Goal: Book appointment/travel/reservation

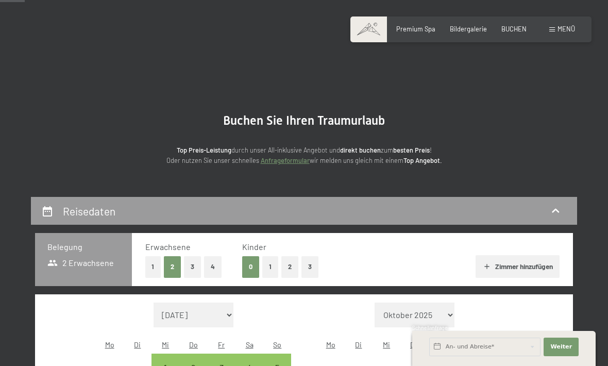
select select "[DATE]"
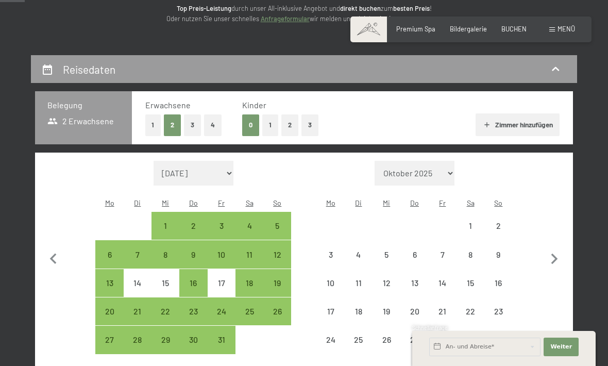
click at [557, 256] on icon "button" at bounding box center [554, 259] width 22 height 22
select select "[DATE]"
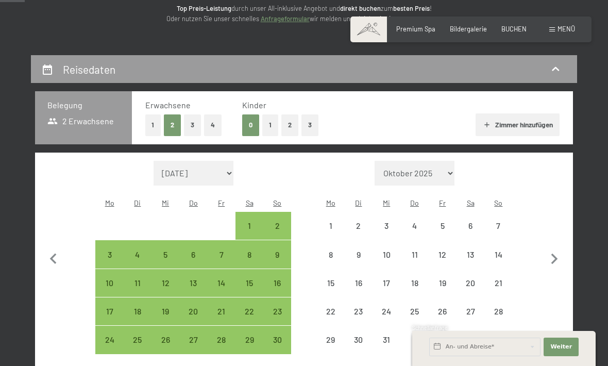
select select "[DATE]"
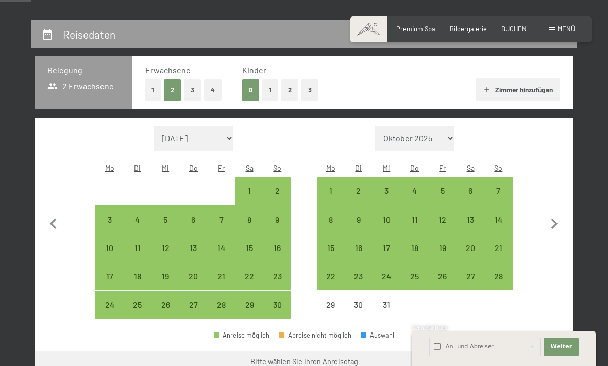
scroll to position [177, 0]
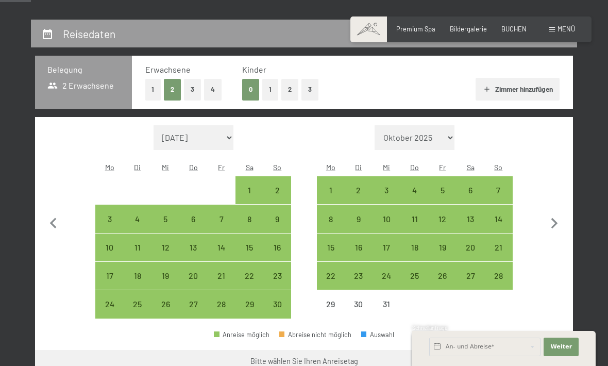
click at [559, 217] on icon "button" at bounding box center [554, 224] width 22 height 22
select select "[DATE]"
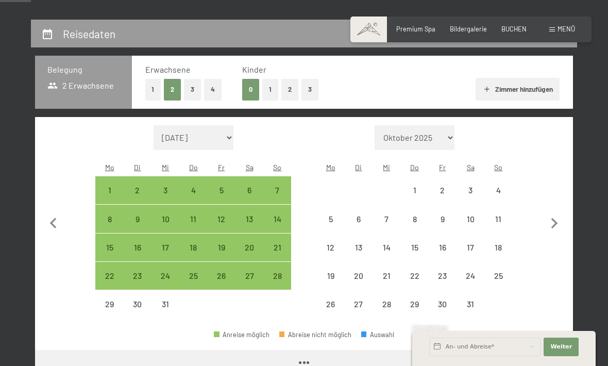
select select "[DATE]"
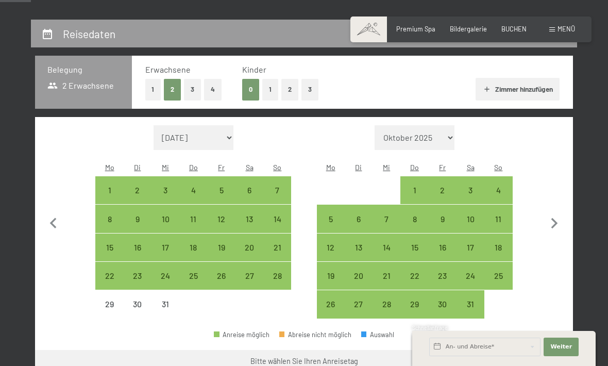
click at [56, 215] on icon "button" at bounding box center [54, 224] width 22 height 22
select select "[DATE]"
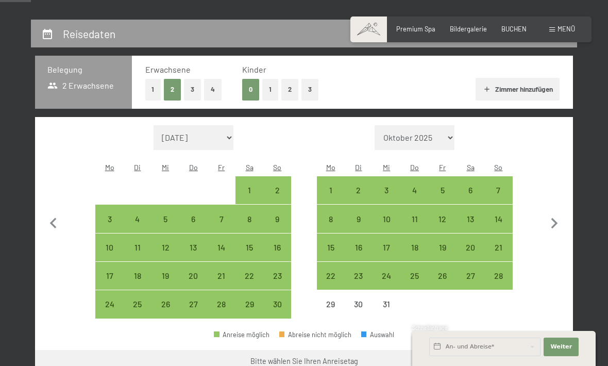
click at [392, 300] on div "31" at bounding box center [386, 313] width 26 height 26
select select "[DATE]"
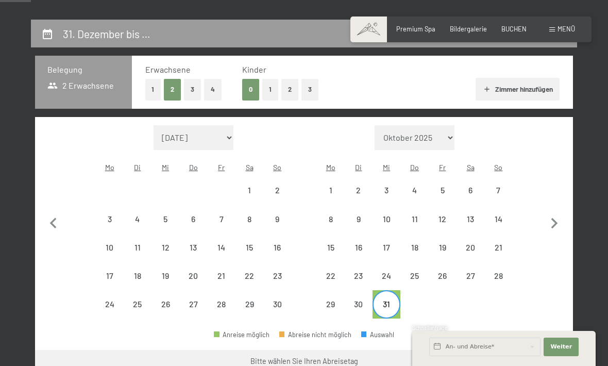
click at [548, 219] on icon "button" at bounding box center [554, 224] width 22 height 22
select select "[DATE]"
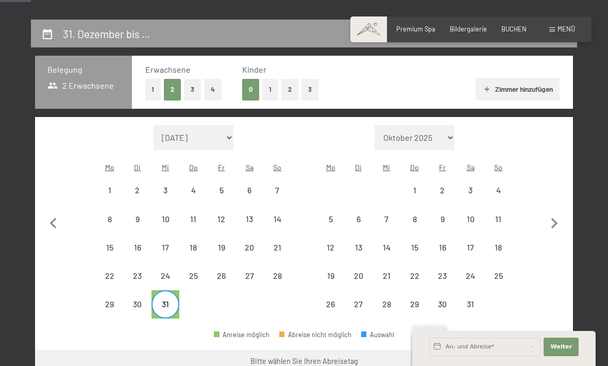
click at [446, 186] on div "2" at bounding box center [442, 199] width 26 height 26
select select "[DATE]"
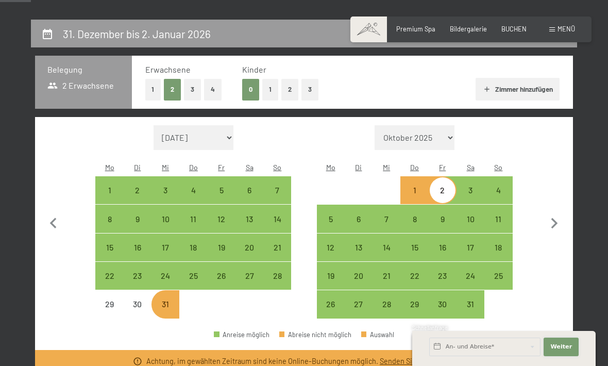
click at [560, 356] on button "Weiter Adressfelder ausblenden" at bounding box center [560, 346] width 35 height 19
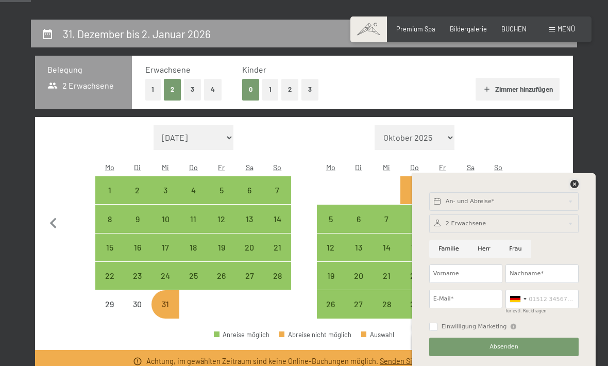
click at [575, 188] on icon at bounding box center [574, 184] width 8 height 8
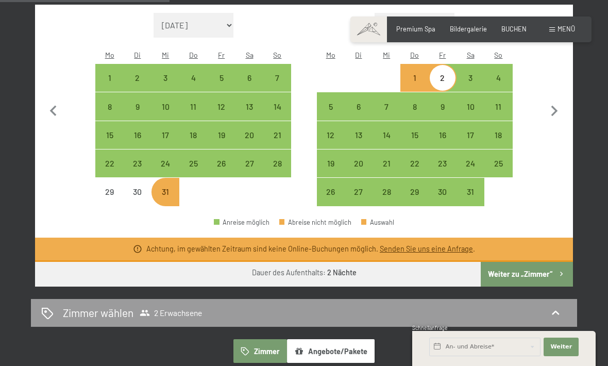
click at [541, 262] on button "Weiter zu „Zimmer“" at bounding box center [526, 274] width 92 height 25
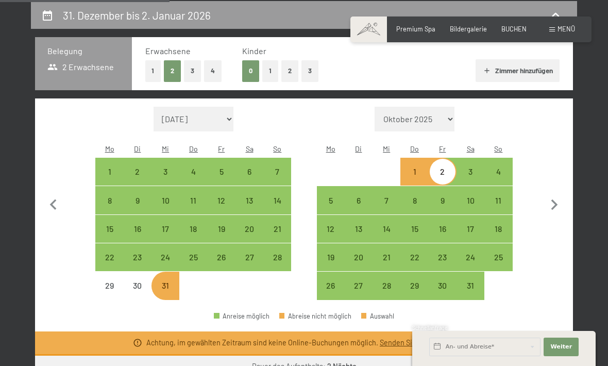
select select "[DATE]"
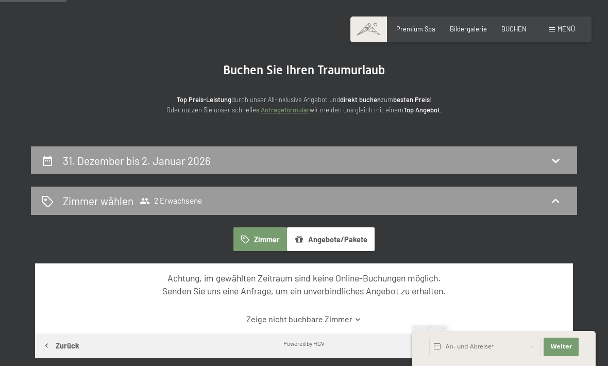
scroll to position [0, 0]
